Goal: Transaction & Acquisition: Purchase product/service

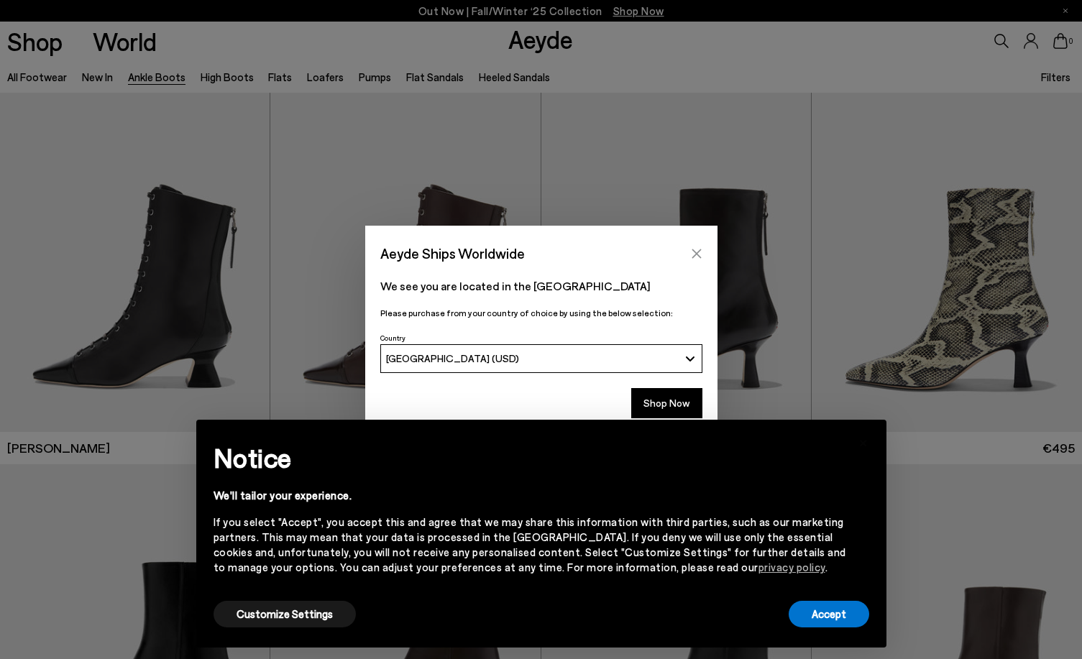
click at [697, 262] on button "Close" at bounding box center [697, 254] width 22 height 22
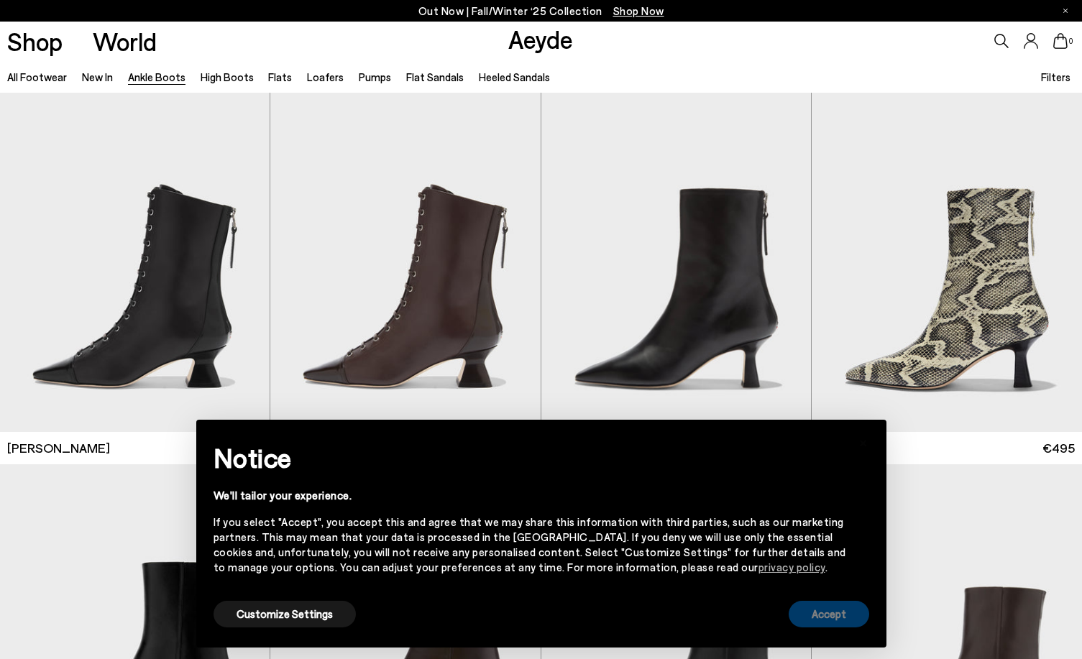
click at [814, 610] on button "Accept" at bounding box center [829, 614] width 81 height 27
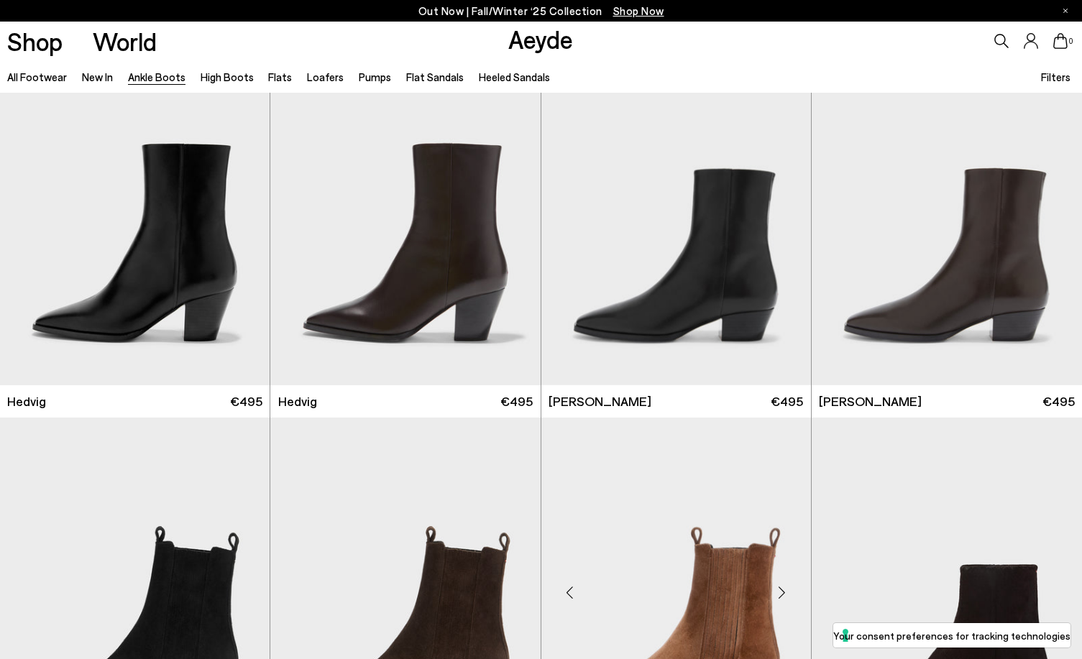
scroll to position [418, 0]
click at [239, 214] on div "Next slide" at bounding box center [240, 221] width 43 height 43
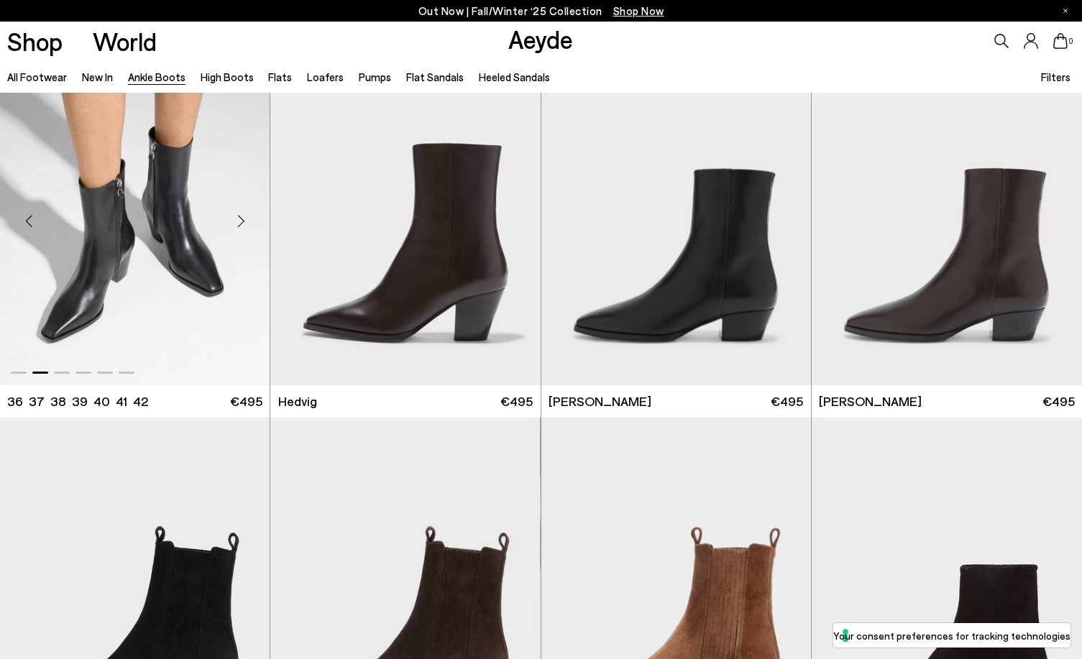
click at [239, 214] on div "Next slide" at bounding box center [240, 221] width 43 height 43
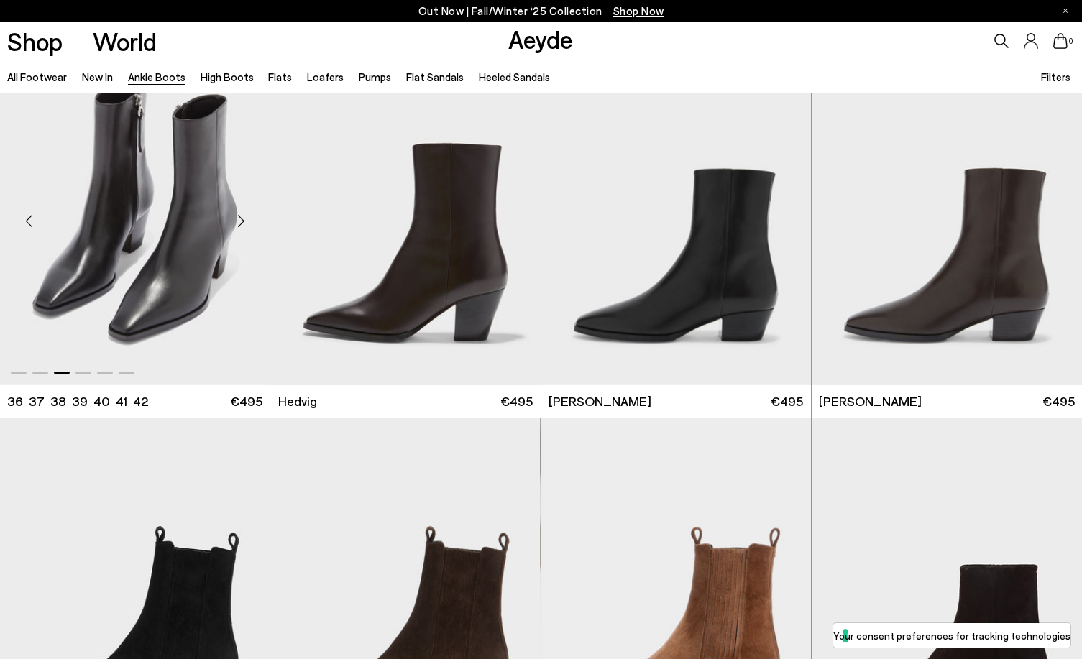
click at [239, 214] on div "Next slide" at bounding box center [240, 221] width 43 height 43
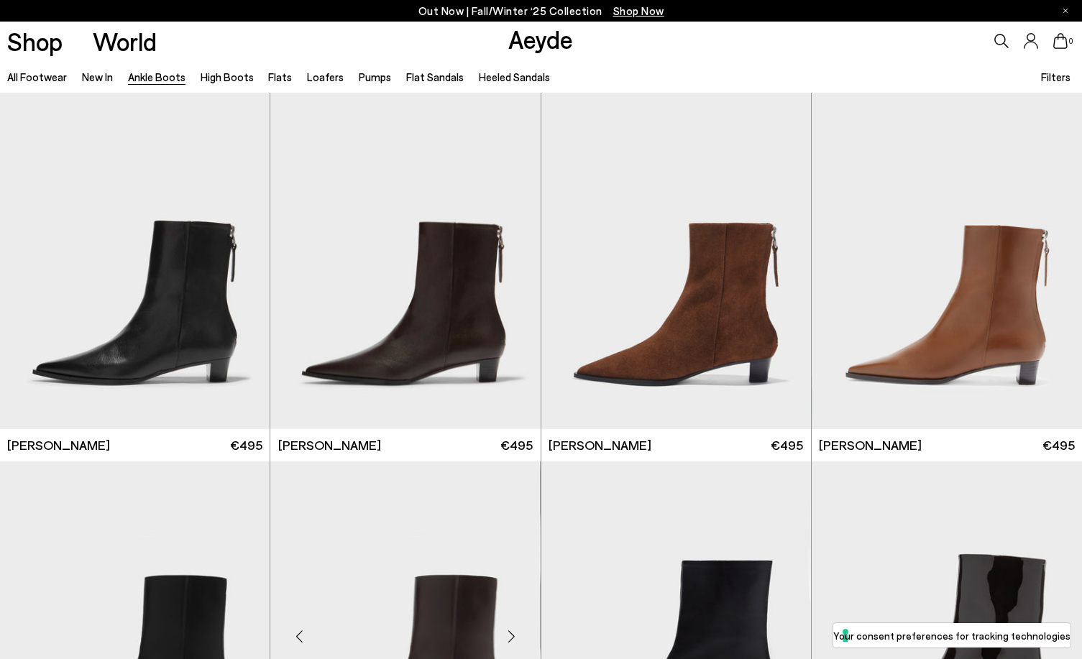
scroll to position [2661, 0]
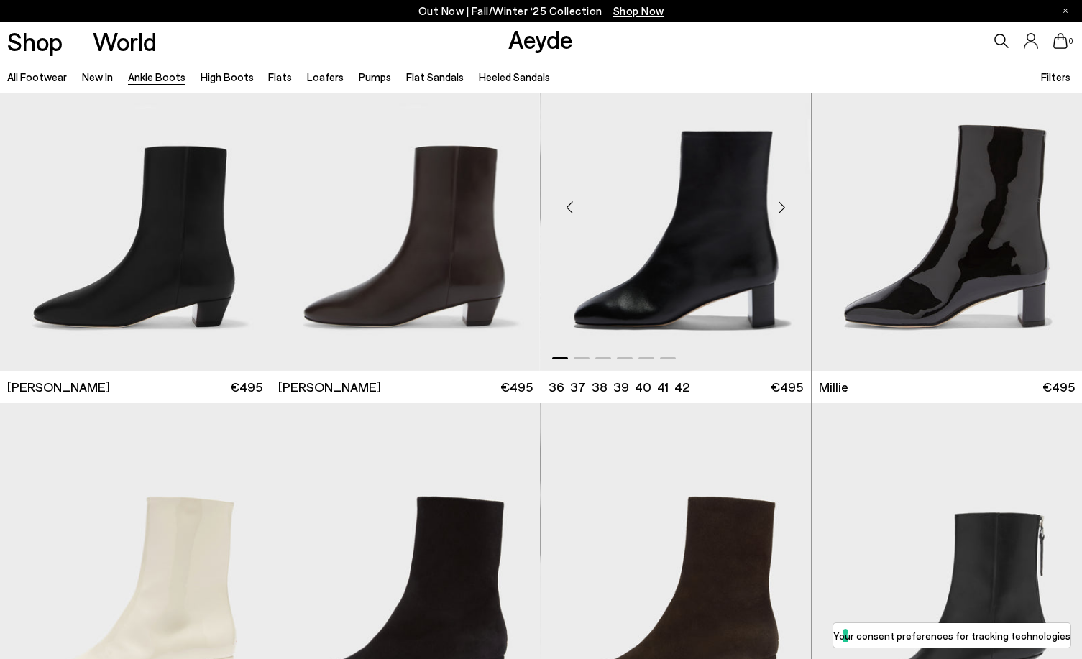
click at [787, 208] on div "Next slide" at bounding box center [782, 207] width 43 height 43
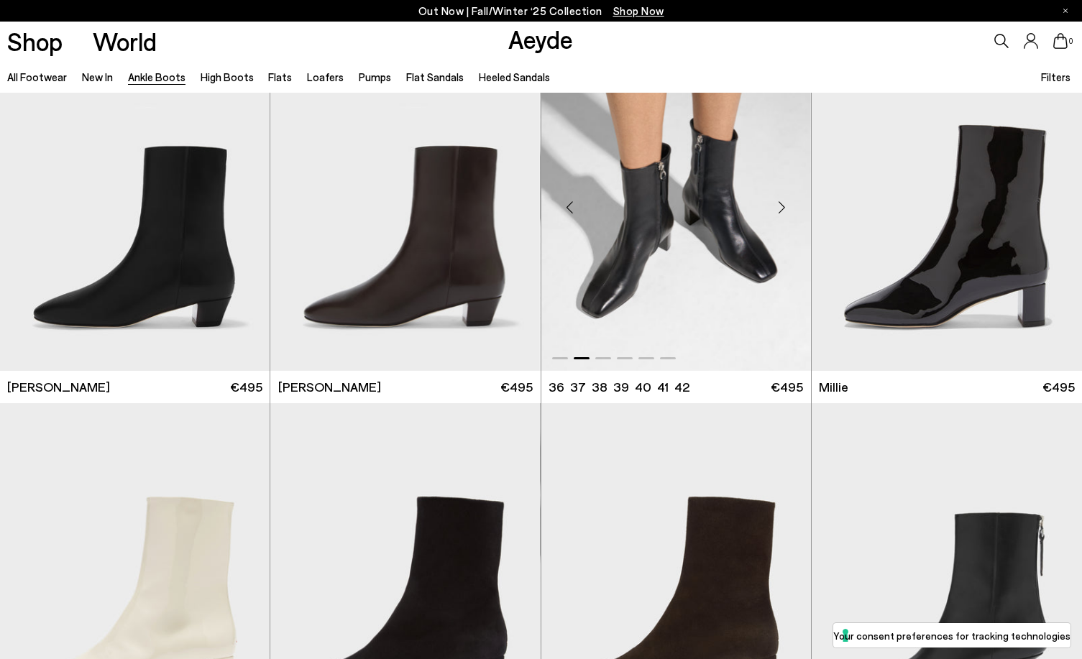
click at [787, 208] on div "Next slide" at bounding box center [782, 207] width 43 height 43
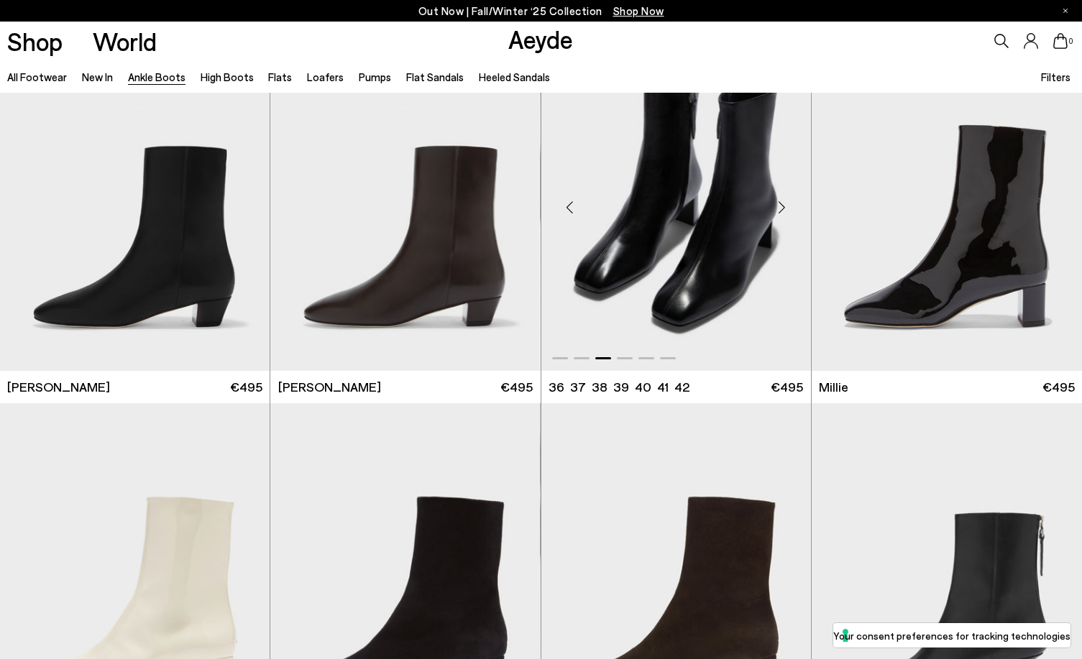
click at [787, 208] on div "Next slide" at bounding box center [782, 207] width 43 height 43
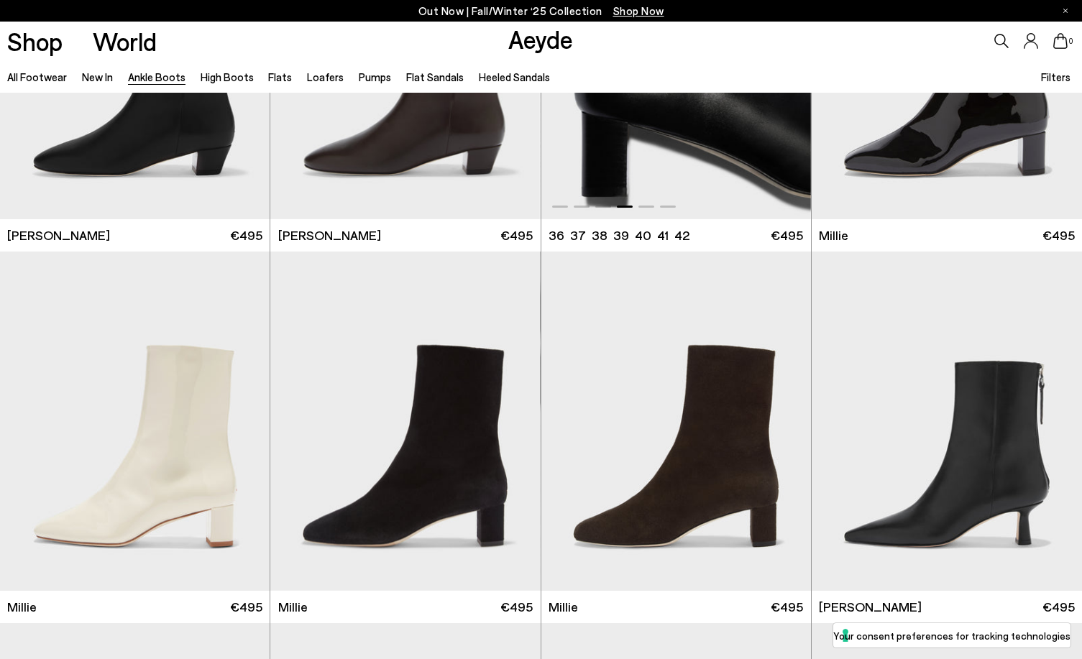
scroll to position [2913, 0]
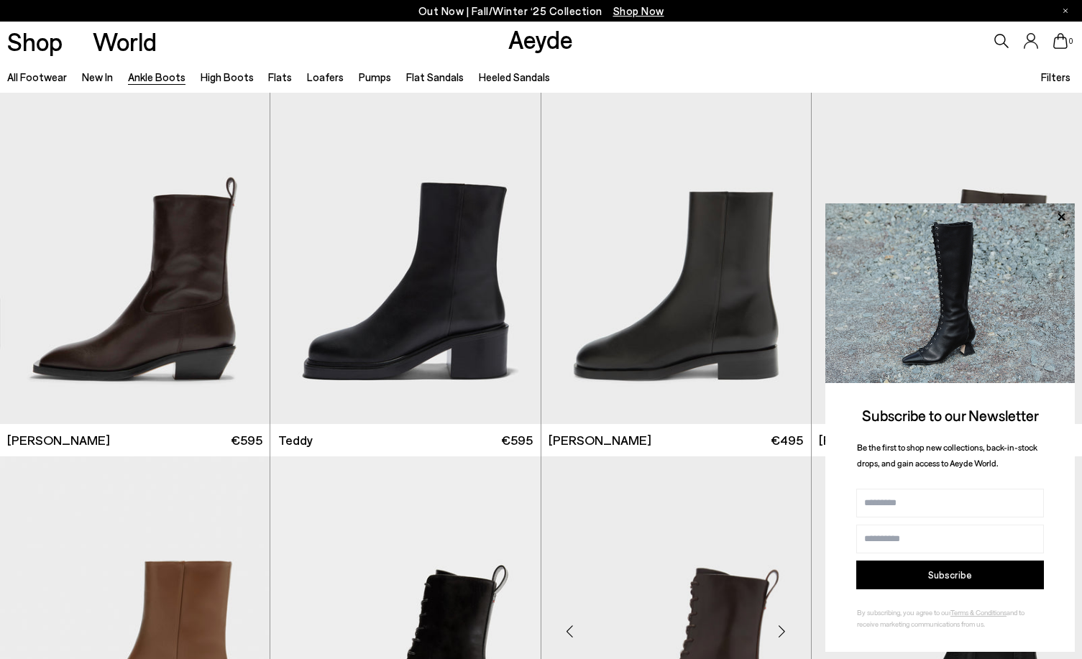
scroll to position [4838, 0]
click at [1057, 220] on icon at bounding box center [1061, 217] width 19 height 19
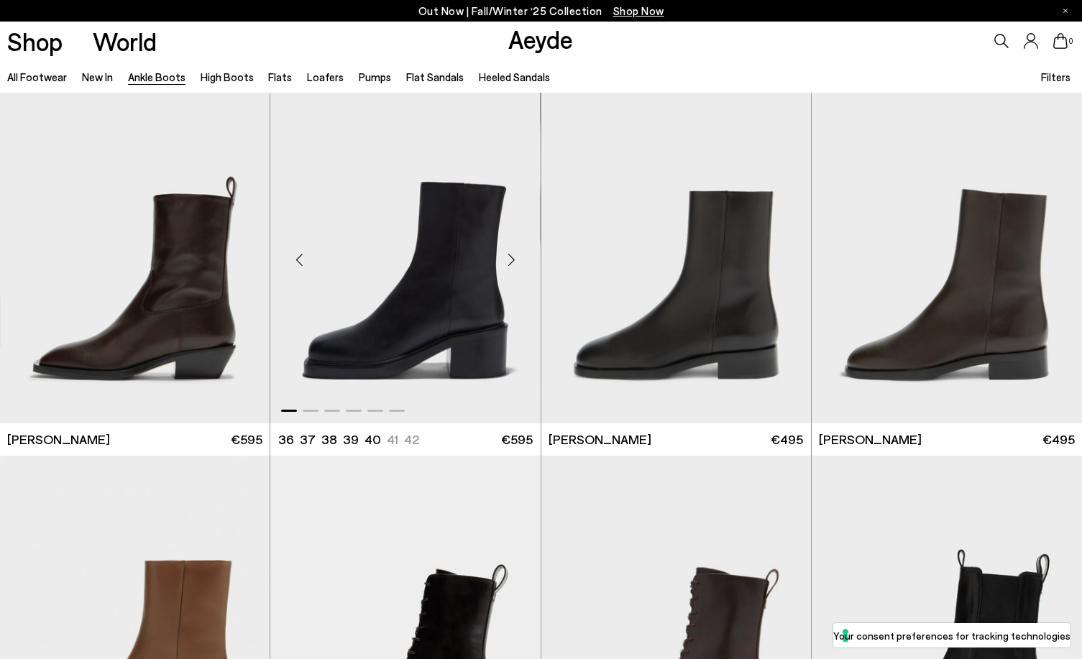
click at [508, 255] on div "Next slide" at bounding box center [511, 259] width 43 height 43
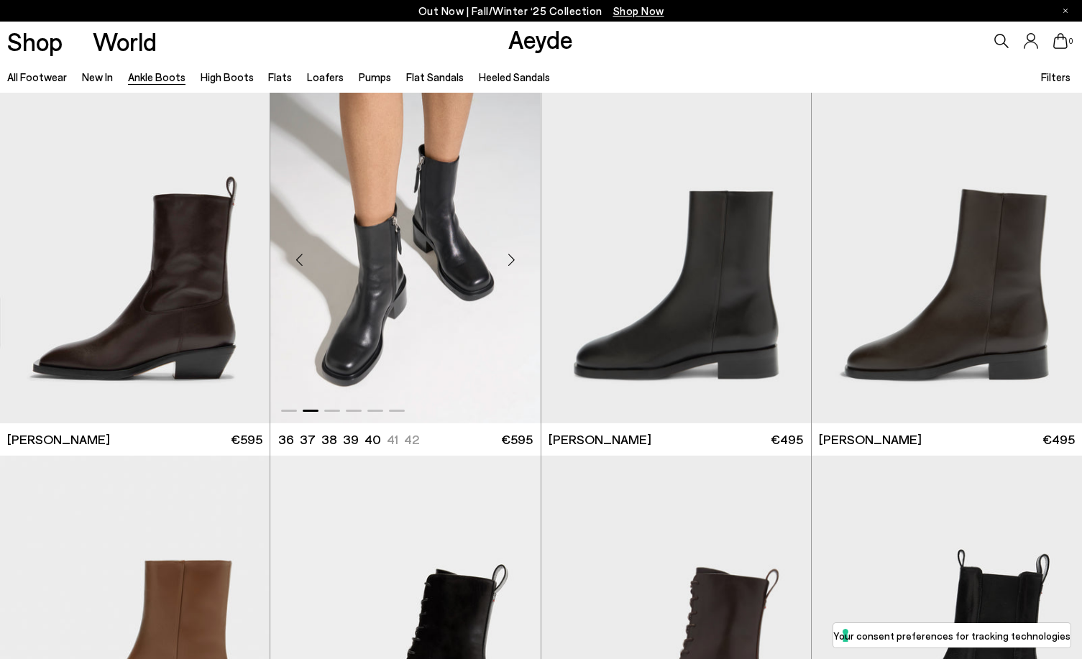
click at [508, 255] on div "Next slide" at bounding box center [511, 259] width 43 height 43
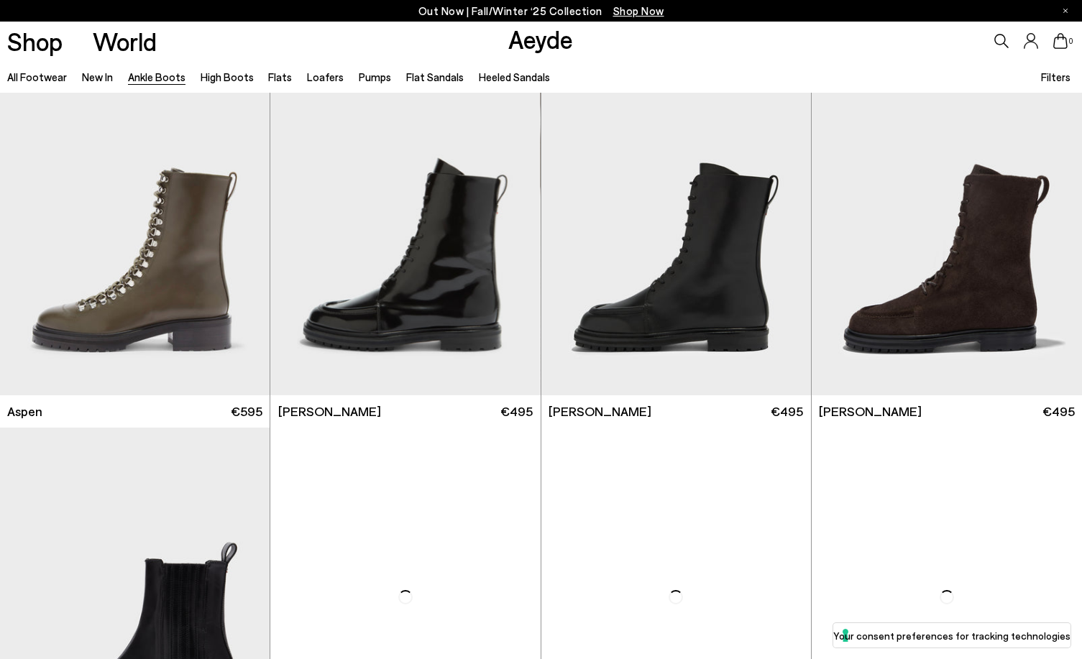
scroll to position [5859, 0]
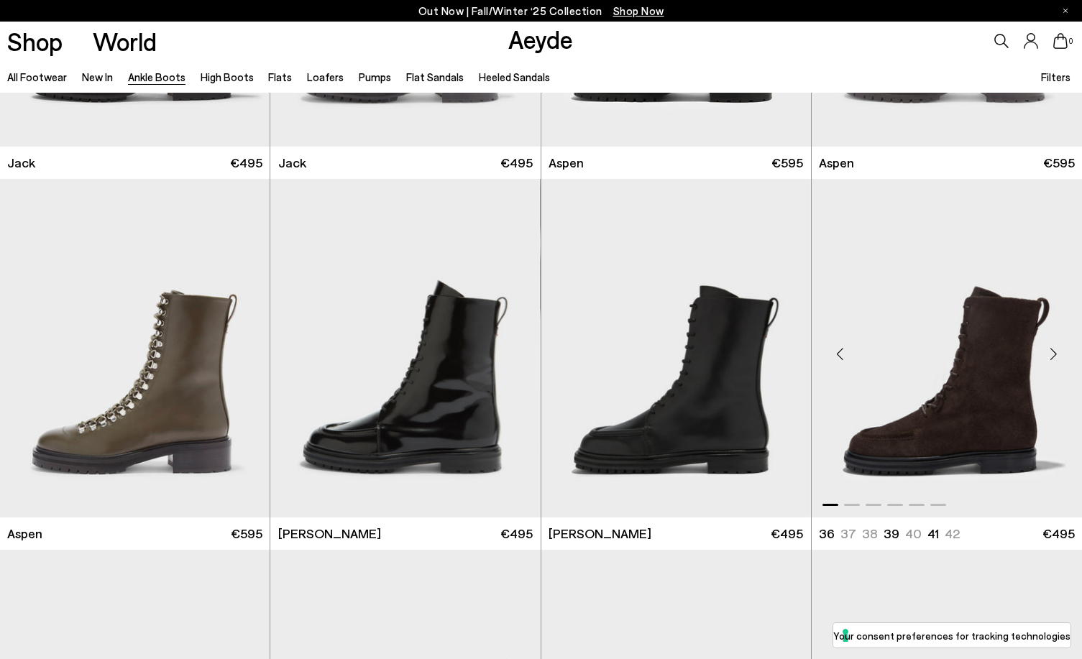
click at [1050, 353] on div "Next slide" at bounding box center [1053, 353] width 43 height 43
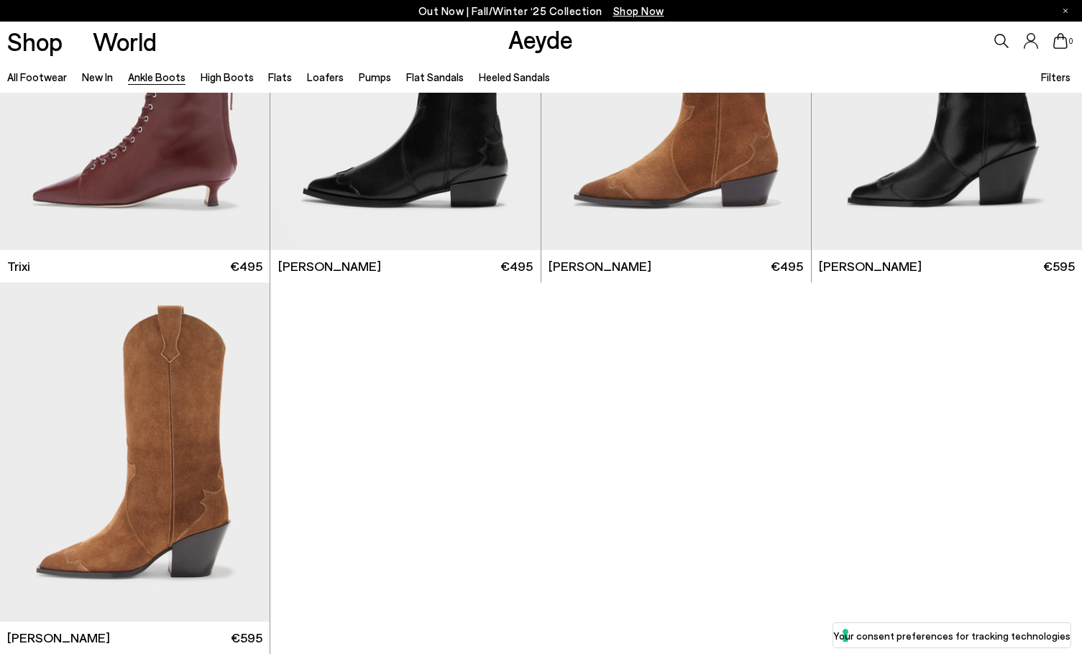
scroll to position [7621, 0]
